Goal: Task Accomplishment & Management: Use online tool/utility

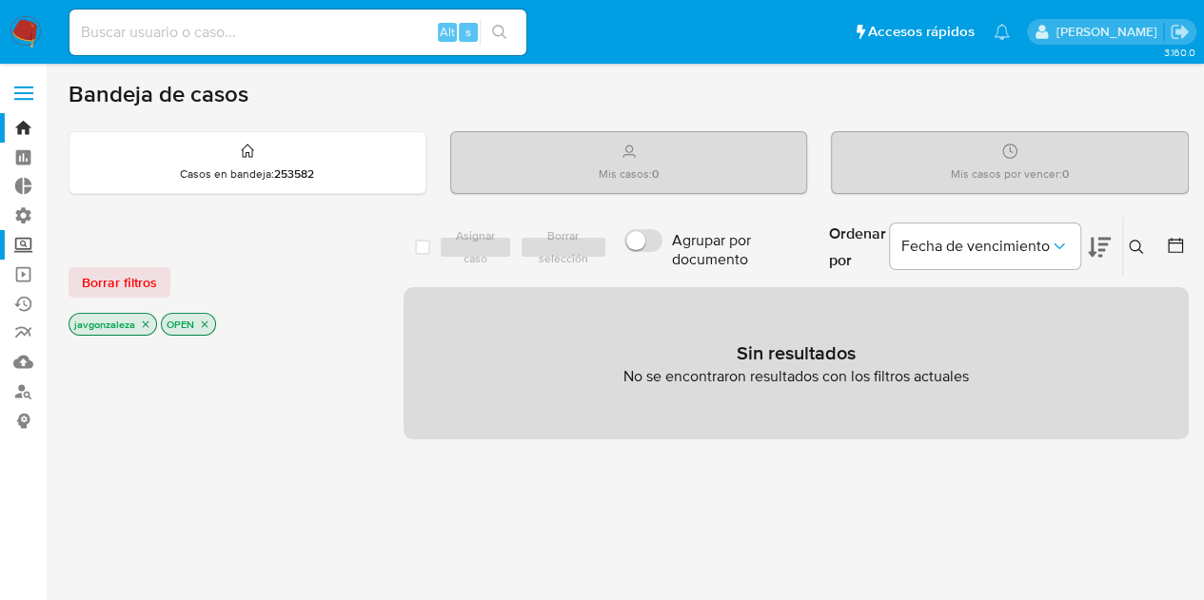
click at [25, 248] on label "Screening" at bounding box center [113, 245] width 226 height 30
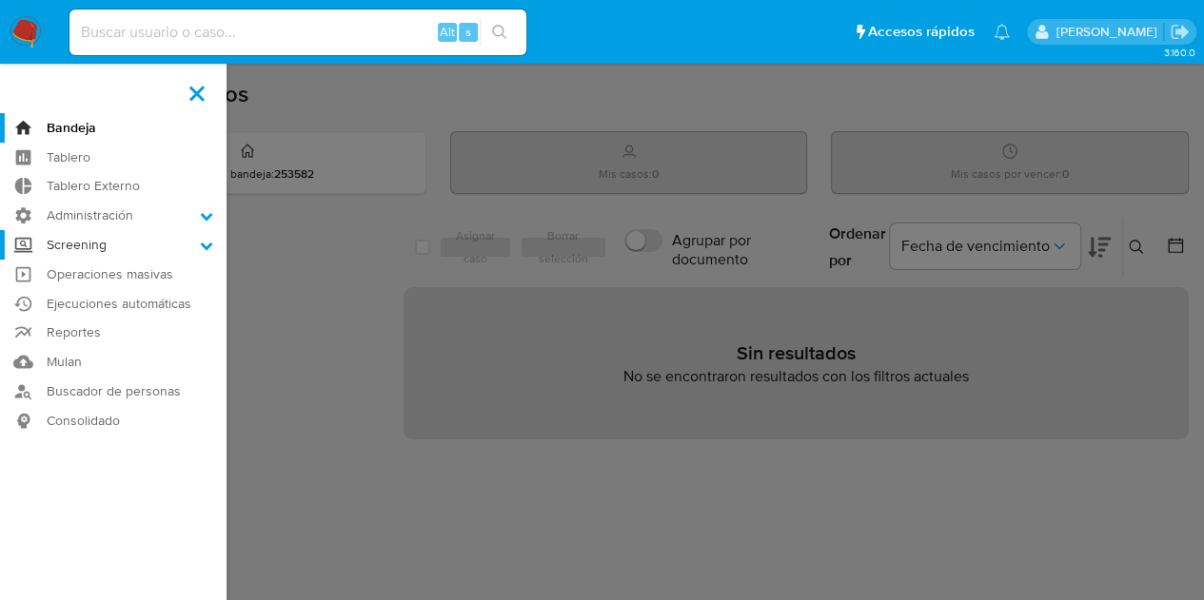
click at [0, 0] on input "Screening" at bounding box center [0, 0] width 0 height 0
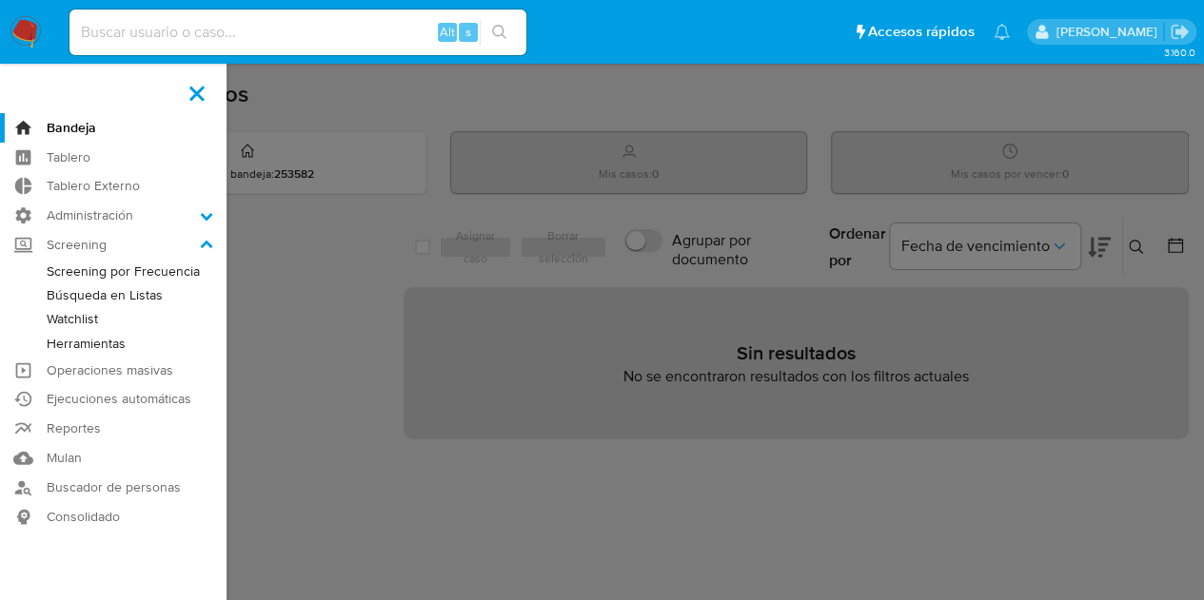
click at [75, 313] on link "Watchlist" at bounding box center [113, 319] width 226 height 24
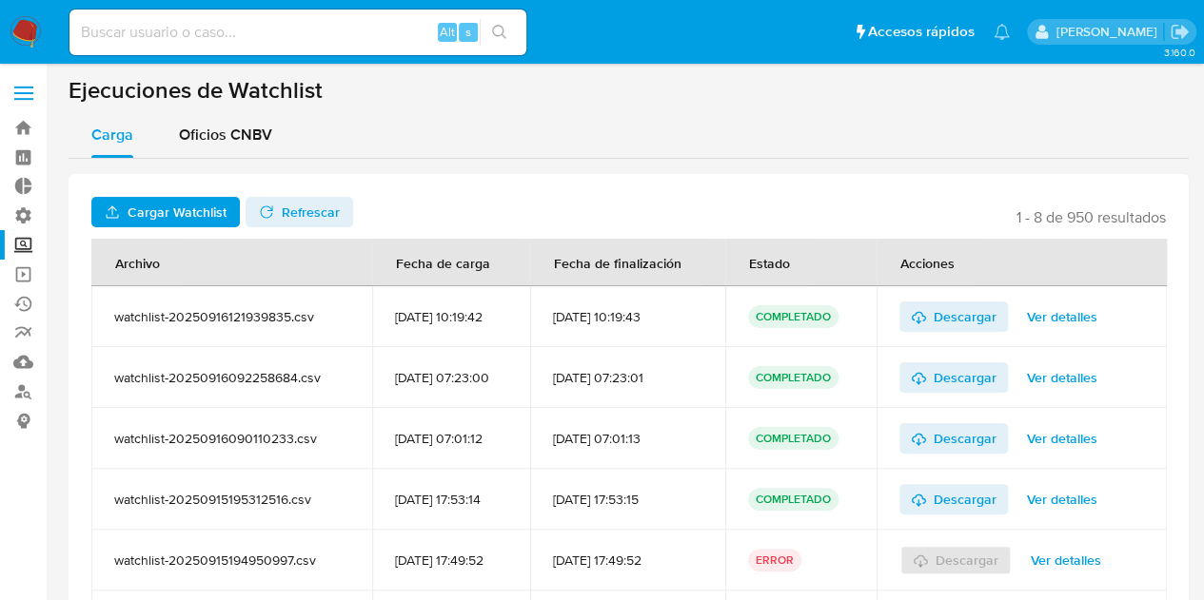
click at [175, 201] on span "Cargar Watchlist" at bounding box center [177, 212] width 99 height 30
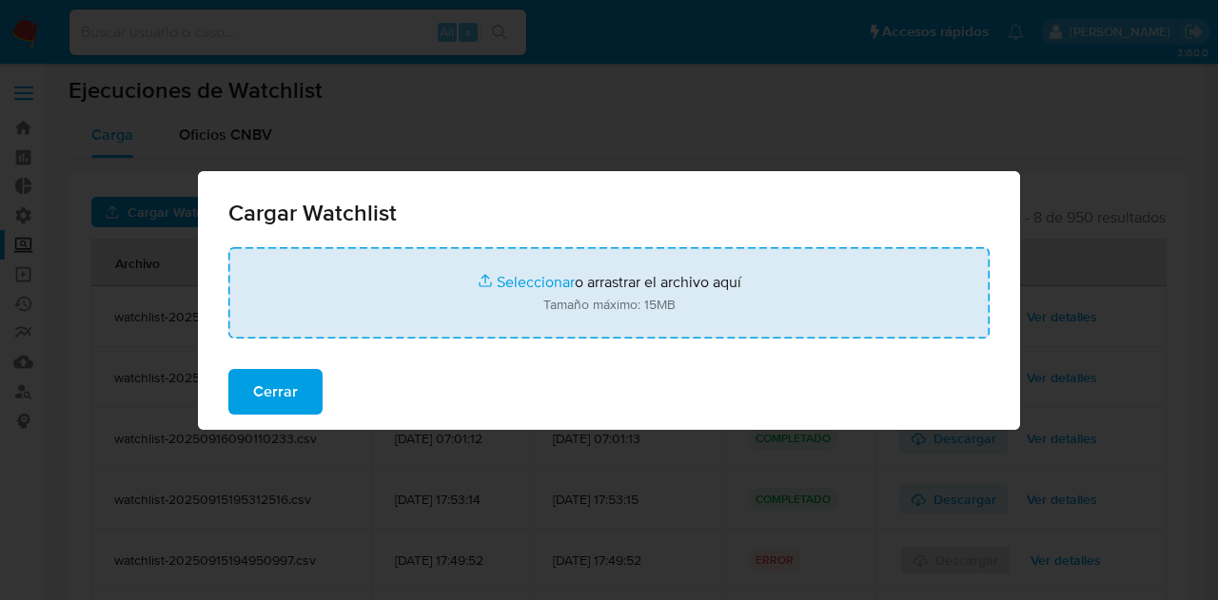
click at [568, 286] on input "file" at bounding box center [608, 292] width 761 height 91
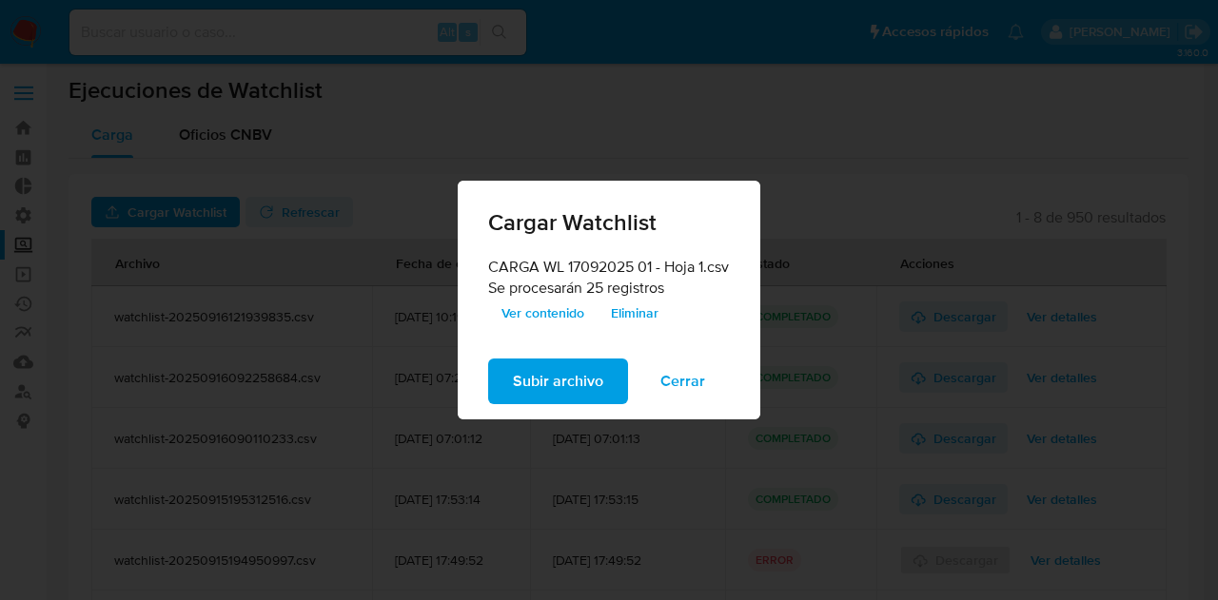
click at [544, 374] on span "Subir archivo" at bounding box center [558, 382] width 90 height 42
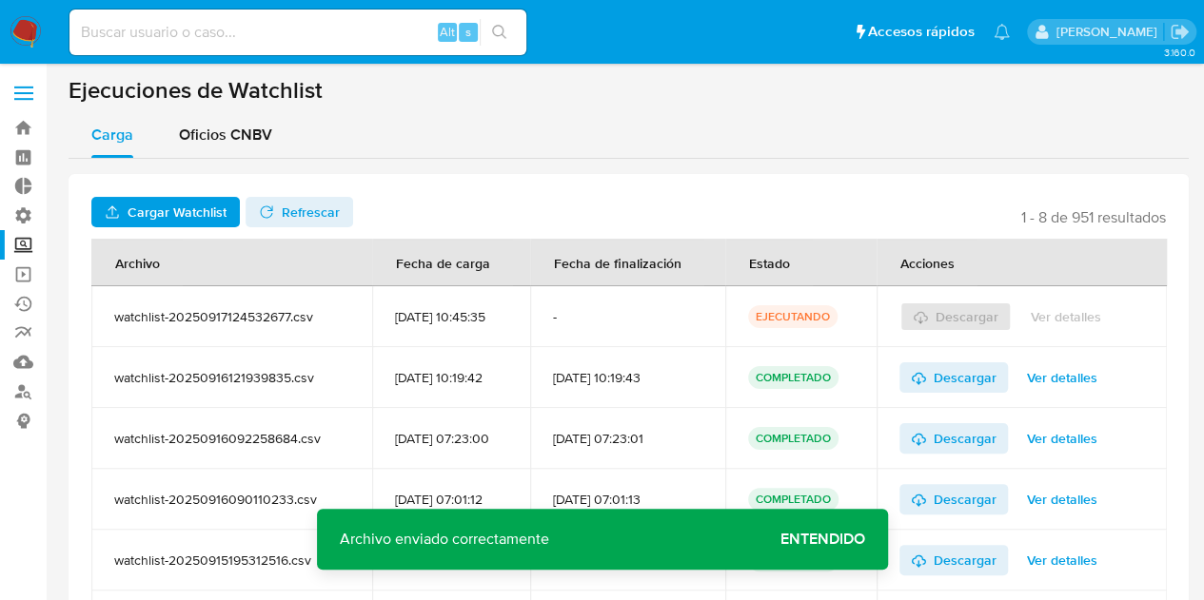
click at [318, 209] on span "Refrescar" at bounding box center [311, 212] width 58 height 30
click at [1075, 319] on span "Ver detalles" at bounding box center [1062, 317] width 70 height 27
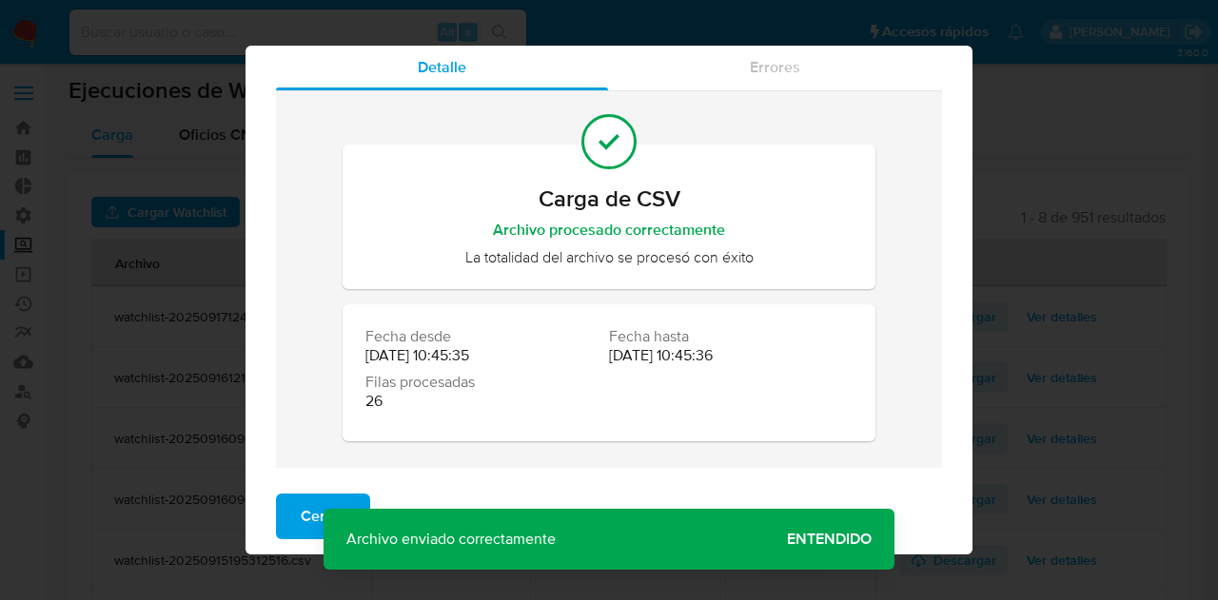
scroll to position [28, 0]
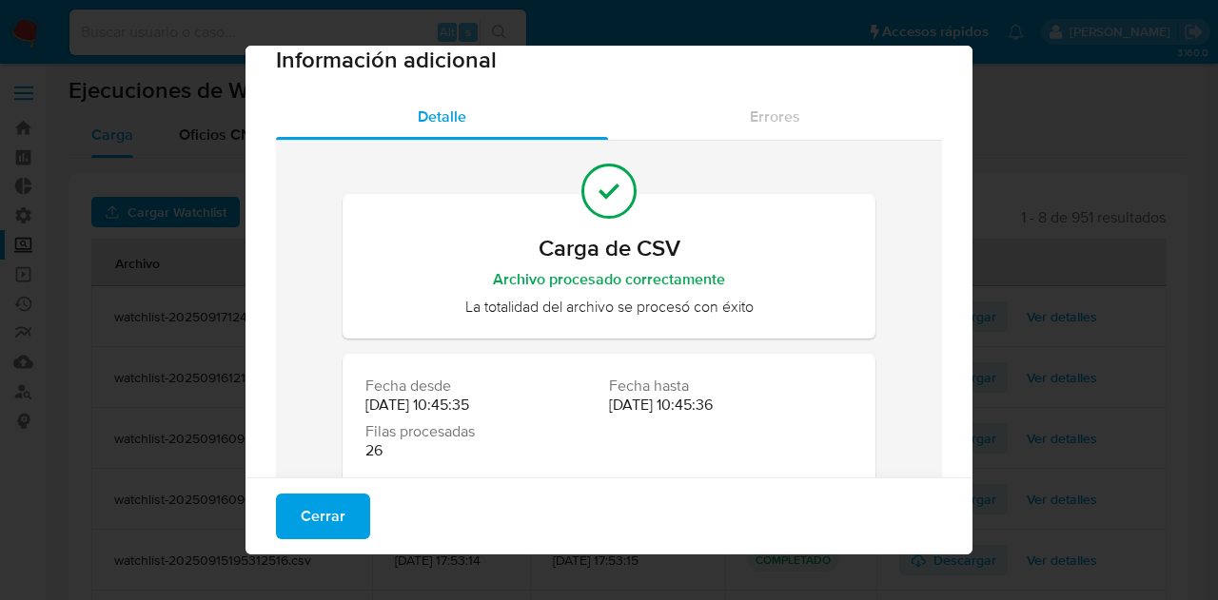
click at [1033, 81] on div "Información adicional Detalle Errores Carga de CSV Archivo procesado correctame…" at bounding box center [609, 300] width 1218 height 600
click at [301, 516] on span "Cerrar" at bounding box center [323, 517] width 45 height 42
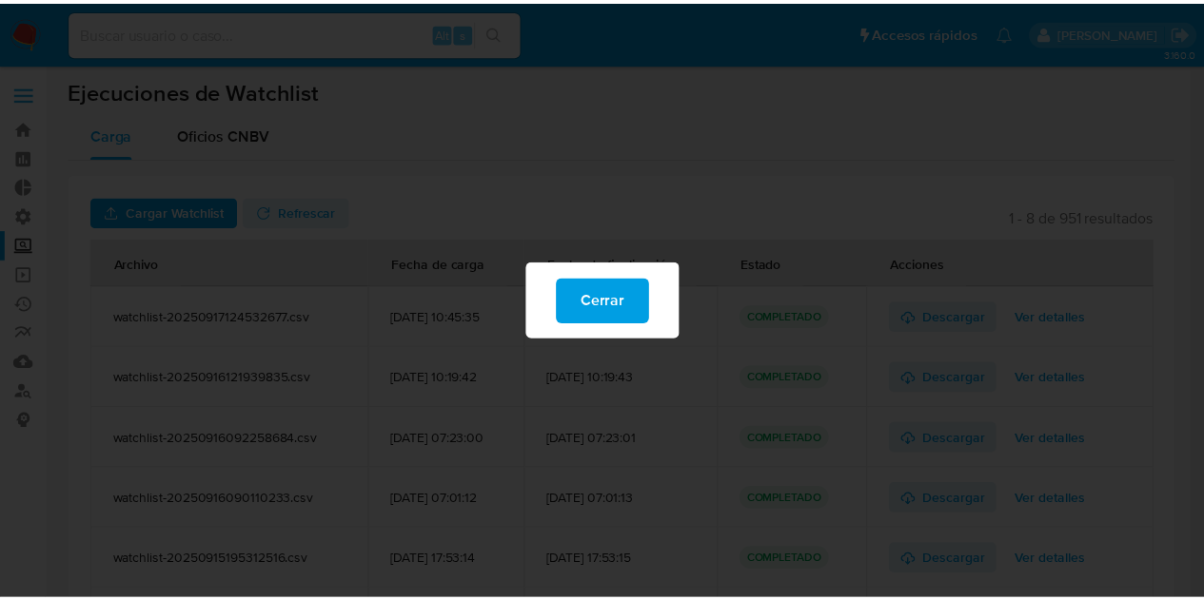
scroll to position [0, 0]
